Goal: Task Accomplishment & Management: Manage account settings

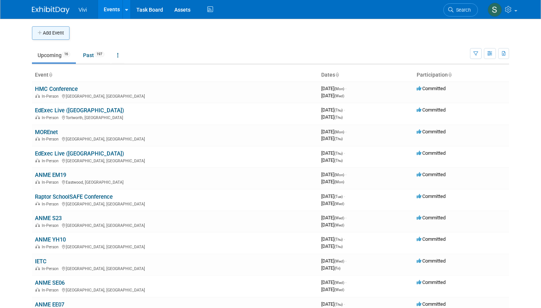
click at [47, 33] on button "Add Event" at bounding box center [51, 33] width 38 height 14
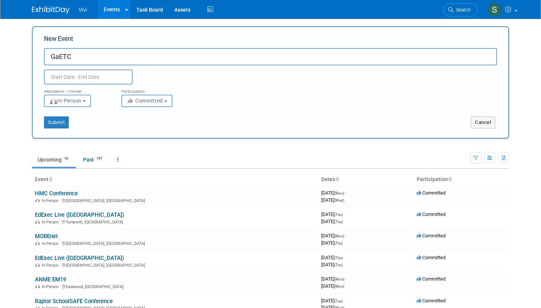
type input "GaETC"
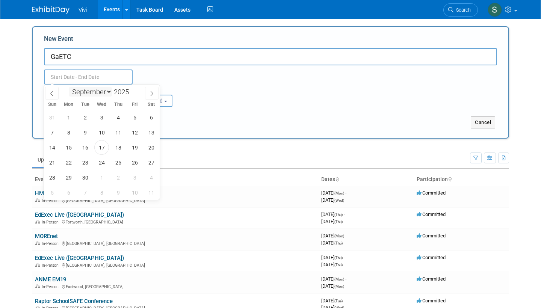
select select "10"
click at [101, 133] on span "5" at bounding box center [101, 132] width 15 height 15
click at [132, 133] on span "7" at bounding box center [134, 132] width 15 height 15
type input "[DATE] to [DATE]"
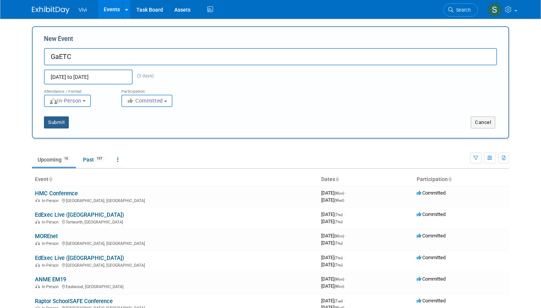
click at [52, 123] on button "Submit" at bounding box center [56, 123] width 25 height 12
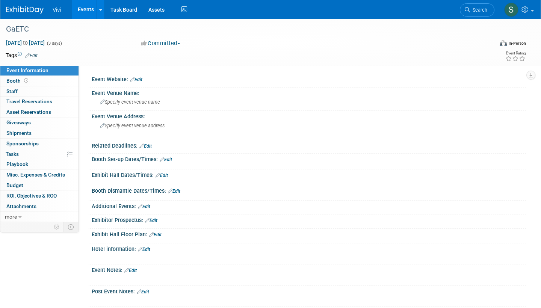
click at [138, 77] on link "Edit" at bounding box center [136, 79] width 12 height 5
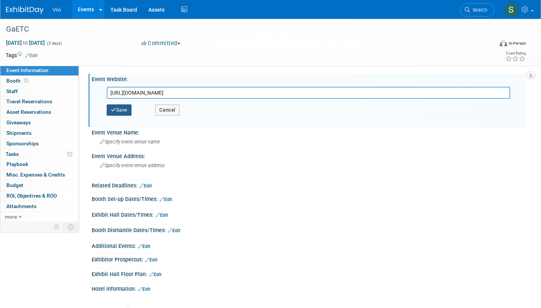
type input "https://conference.gaetc.org"
click at [118, 107] on button "Save" at bounding box center [119, 110] width 25 height 11
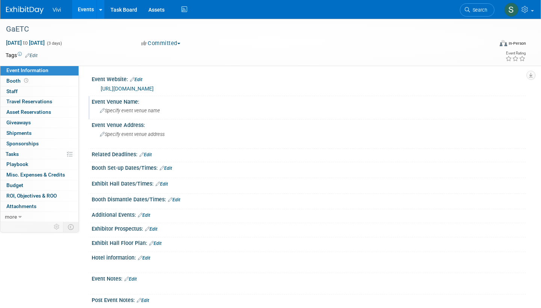
click at [114, 111] on span "Specify event venue name" at bounding box center [130, 111] width 60 height 6
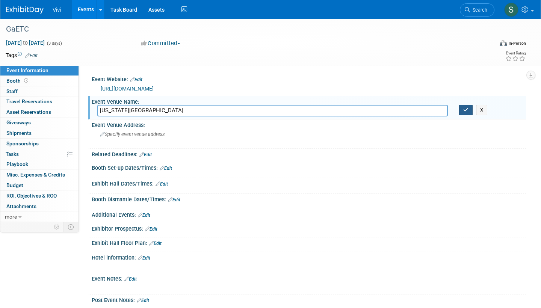
type input "Georgia International Convention Center"
click at [468, 109] on icon "button" at bounding box center [466, 110] width 5 height 5
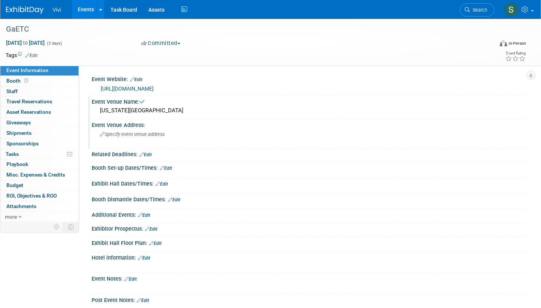
click at [135, 135] on span "Specify event venue address" at bounding box center [132, 135] width 65 height 6
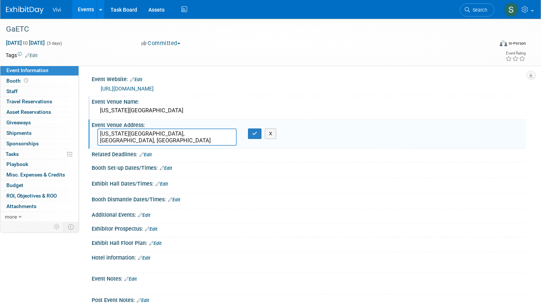
click at [202, 133] on textarea "Georgia International Convention Center, Atlanta, GA" at bounding box center [166, 137] width 139 height 17
click at [218, 136] on textarea "Georgia International Convention Center, Atlanta, GA" at bounding box center [166, 137] width 139 height 17
type textarea "Georgia International Convention Center Atlanta, GA"
click at [256, 132] on icon "button" at bounding box center [254, 133] width 5 height 5
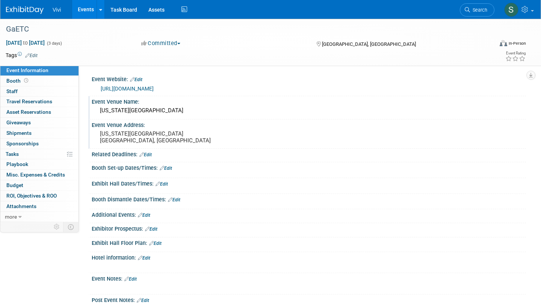
click at [132, 138] on pre "Georgia International Convention Center Atlanta, GA" at bounding box center [182, 137] width 165 height 14
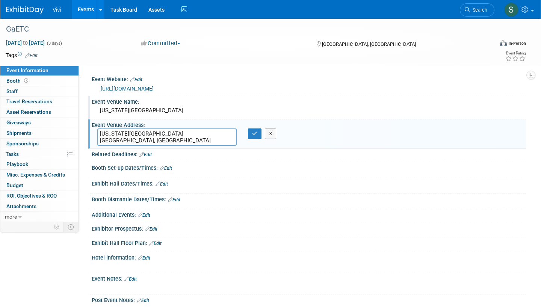
click at [132, 138] on textarea "Georgia International Convention Center Atlanta, GA" at bounding box center [166, 137] width 139 height 17
drag, startPoint x: 132, startPoint y: 142, endPoint x: 94, endPoint y: 128, distance: 40.4
click at [94, 129] on div "Georgia International Convention Center Atlanta, GA" at bounding box center [167, 137] width 151 height 17
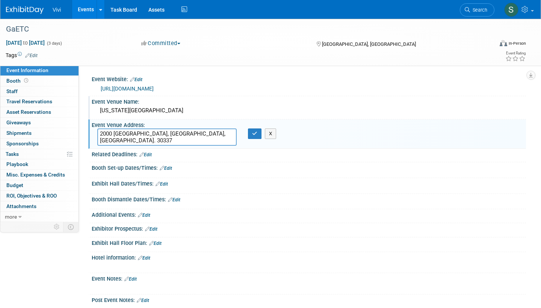
click at [99, 139] on textarea "2000 Convention Center Concourse, Atlanta, Ga. 30337" at bounding box center [166, 137] width 139 height 17
type textarea "2000 Convention Center Concourse, Atlanta, GA 30337"
click at [255, 132] on icon "button" at bounding box center [254, 133] width 5 height 5
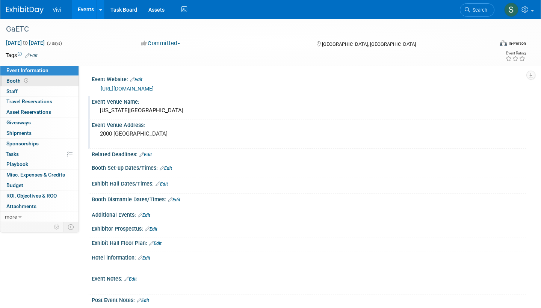
click at [25, 80] on icon at bounding box center [26, 81] width 4 height 4
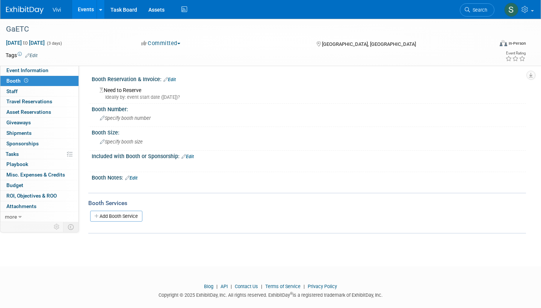
click at [174, 80] on link "Edit" at bounding box center [170, 79] width 12 height 5
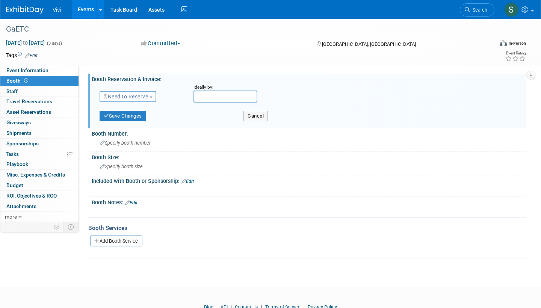
click at [118, 97] on span "Need to Reserve" at bounding box center [125, 97] width 45 height 6
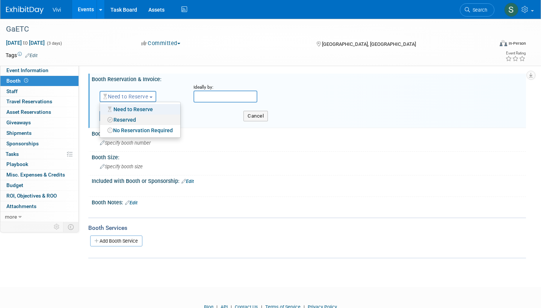
click at [116, 119] on link "Reserved" at bounding box center [140, 120] width 80 height 11
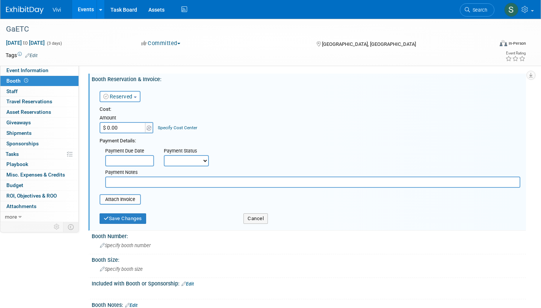
click at [104, 127] on input "$ 0.00" at bounding box center [123, 127] width 47 height 11
click at [130, 127] on input "$ 14,500.00" at bounding box center [123, 127] width 47 height 11
type input "$ 1,450.00"
click at [118, 214] on button "Save Changes" at bounding box center [123, 219] width 47 height 11
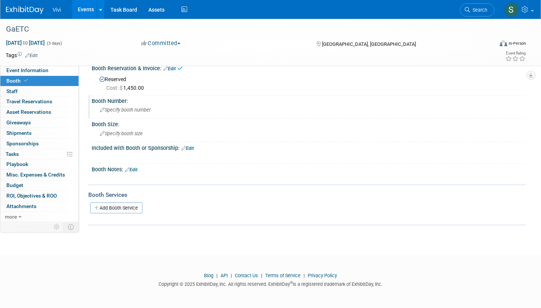
scroll to position [11, 0]
click at [131, 108] on span "Specify booth number" at bounding box center [125, 110] width 51 height 6
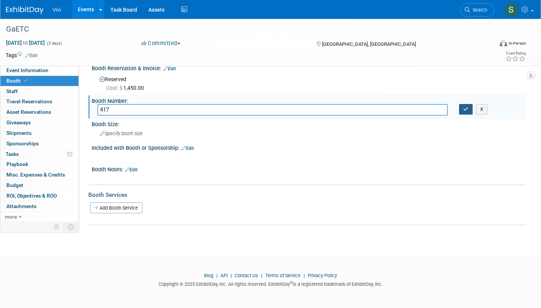
type input "417"
click at [465, 109] on icon "button" at bounding box center [466, 109] width 5 height 5
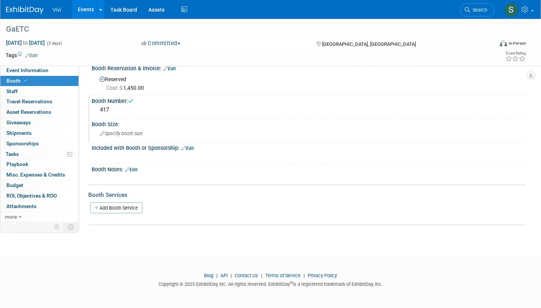
click at [122, 133] on span "Specify booth size" at bounding box center [121, 134] width 43 height 6
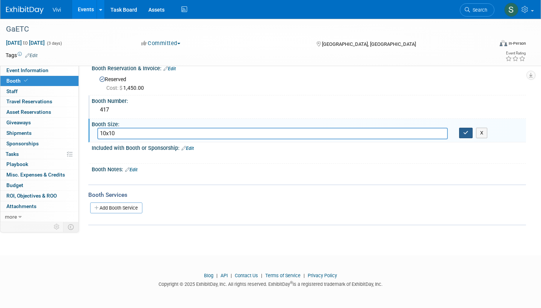
type input "10x10"
click at [462, 130] on button "button" at bounding box center [466, 133] width 14 height 11
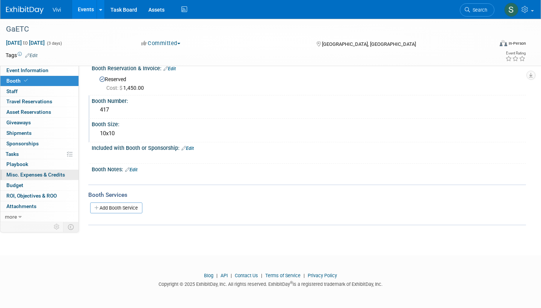
click at [33, 172] on span "Misc. Expenses & Credits 0" at bounding box center [35, 175] width 59 height 6
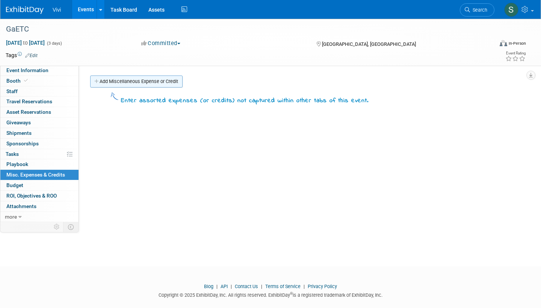
click at [157, 79] on link "Add Miscellaneous Expense or Credit" at bounding box center [136, 82] width 92 height 12
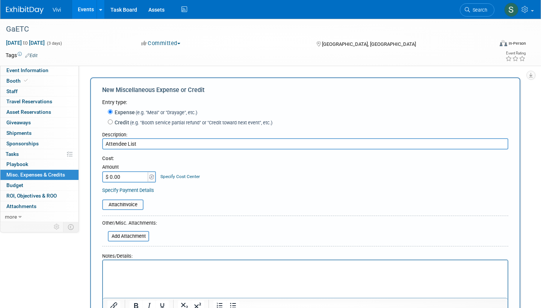
type input "Attendee List"
click at [116, 176] on input "$ 0.00" at bounding box center [125, 176] width 47 height 11
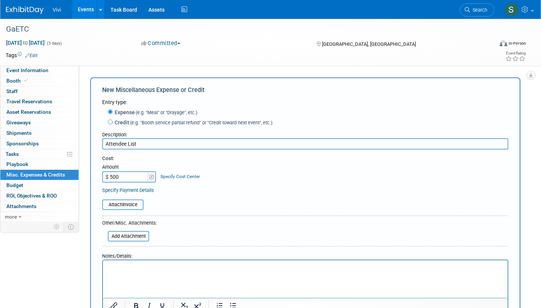
type input "$ 500.00"
click at [267, 216] on div at bounding box center [305, 217] width 406 height 3
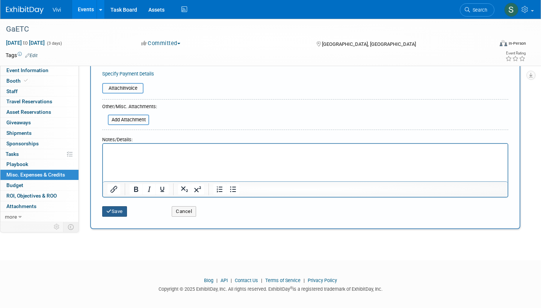
click at [107, 209] on icon "submit" at bounding box center [108, 211] width 5 height 5
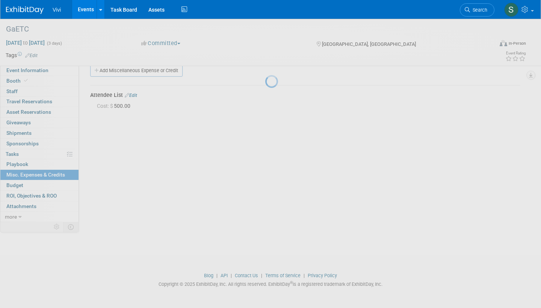
scroll to position [11, 0]
